Goal: Check status: Check status

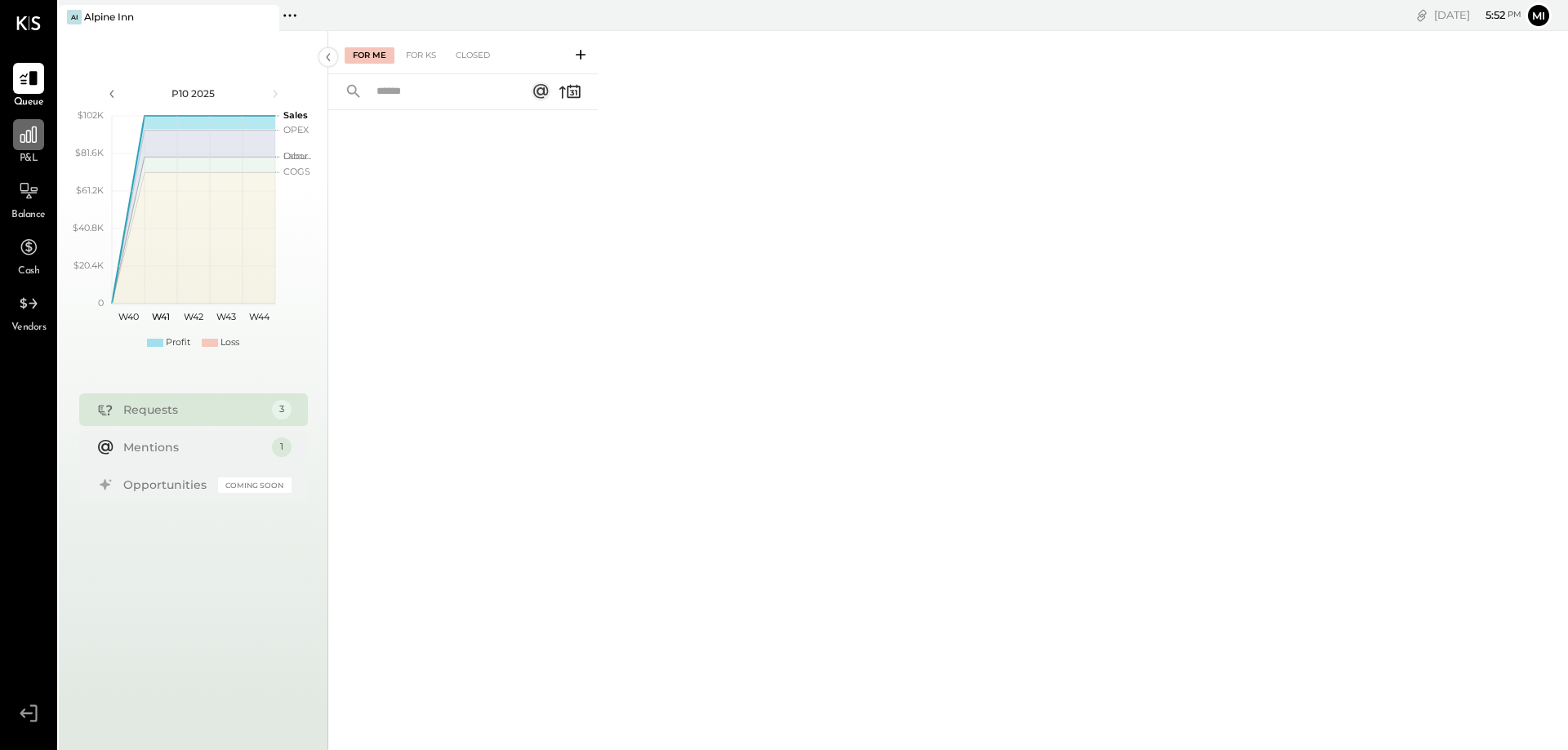
click at [31, 144] on icon at bounding box center [29, 134] width 21 height 21
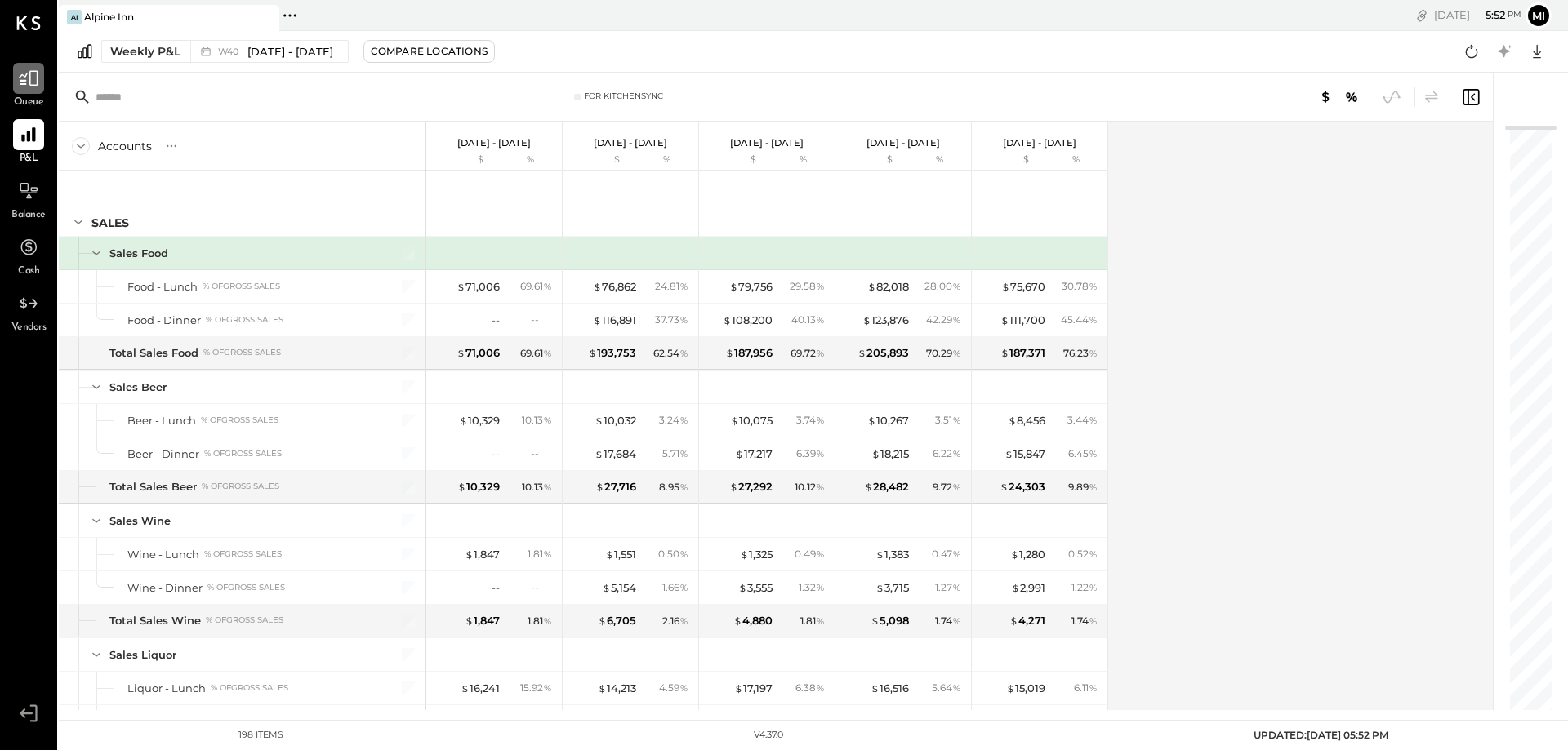
click at [36, 94] on div at bounding box center [29, 78] width 31 height 31
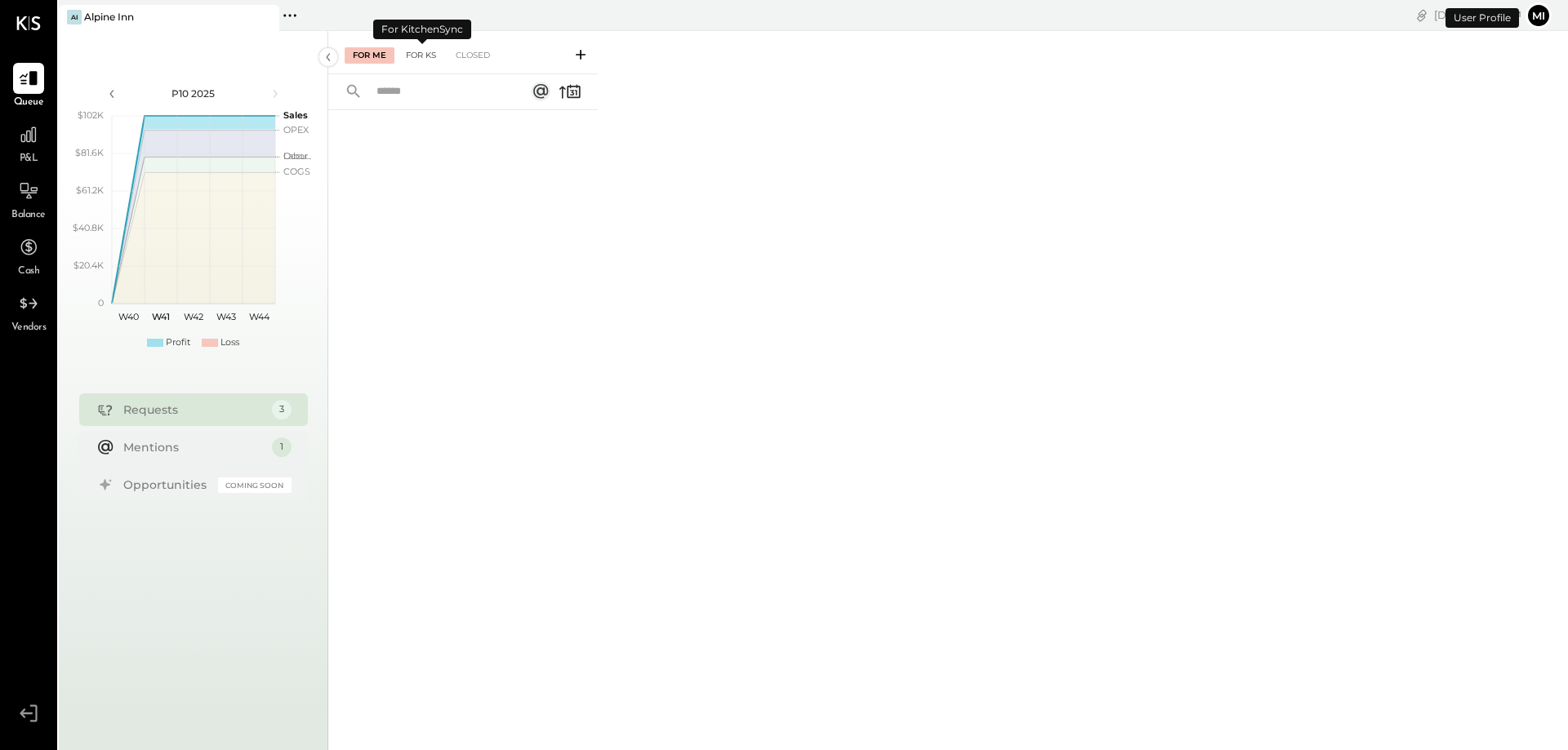
click at [424, 51] on div "For KS" at bounding box center [421, 55] width 47 height 16
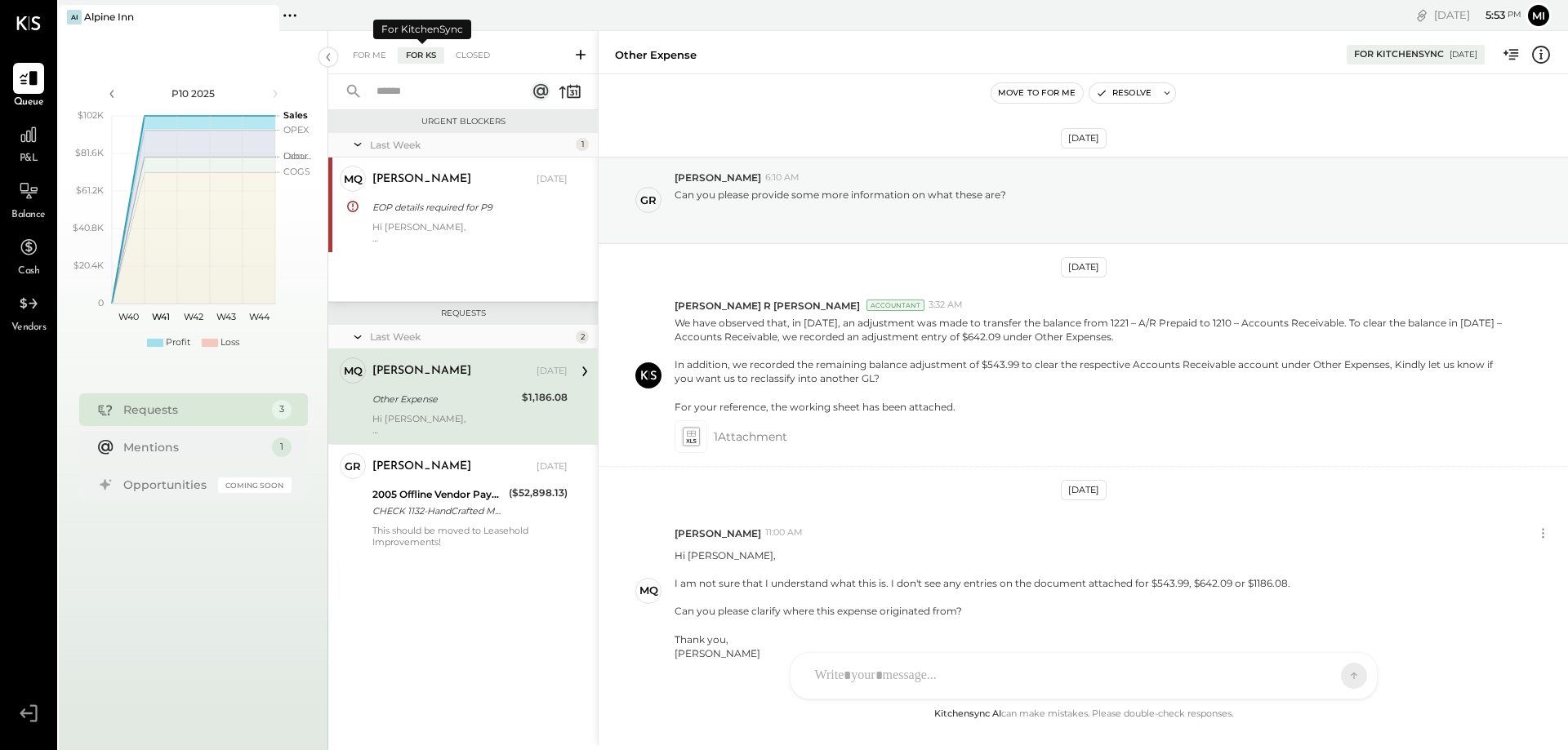
scroll to position [91, 0]
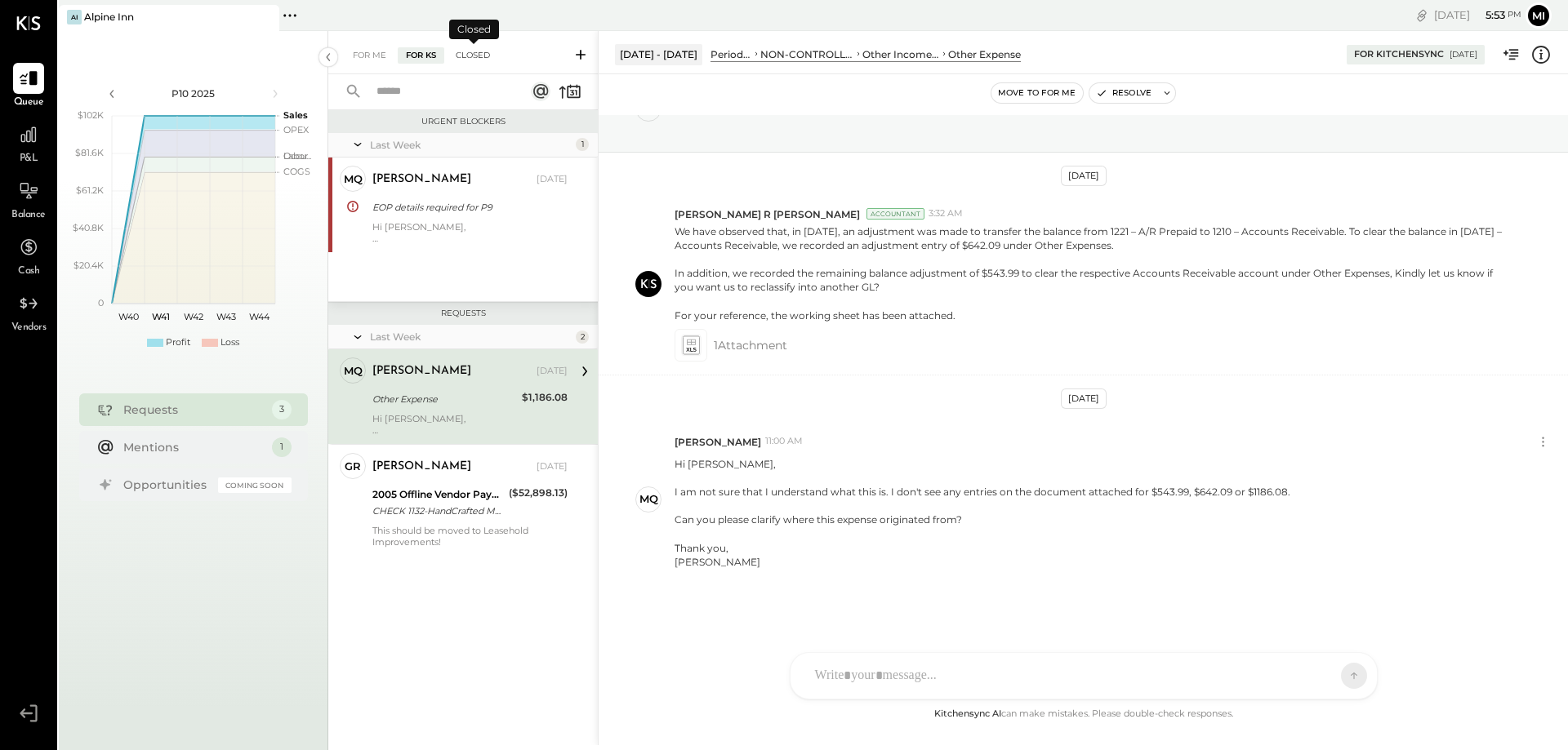
click at [470, 54] on div "Closed" at bounding box center [473, 55] width 50 height 16
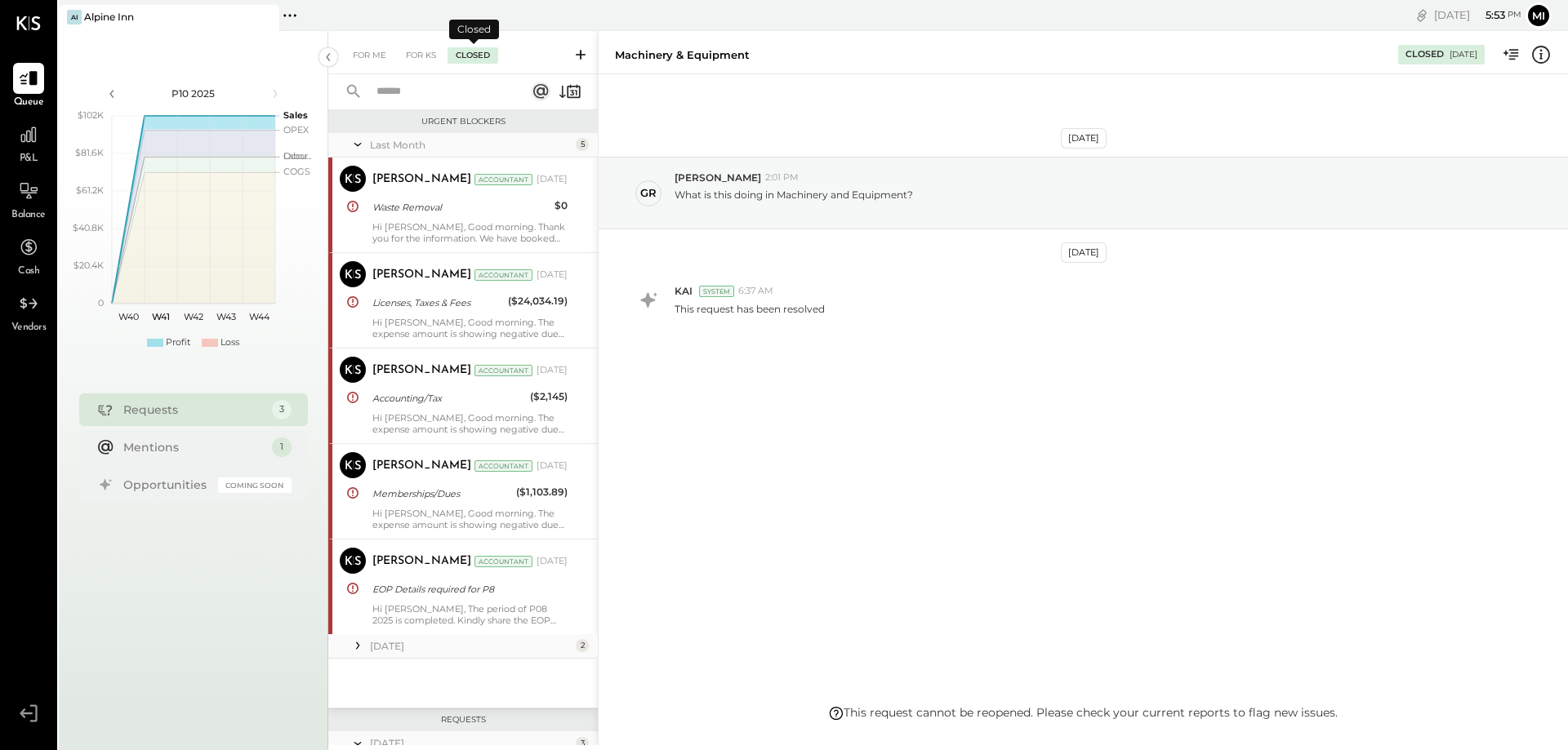
scroll to position [376, 0]
